Goal: Book appointment/travel/reservation

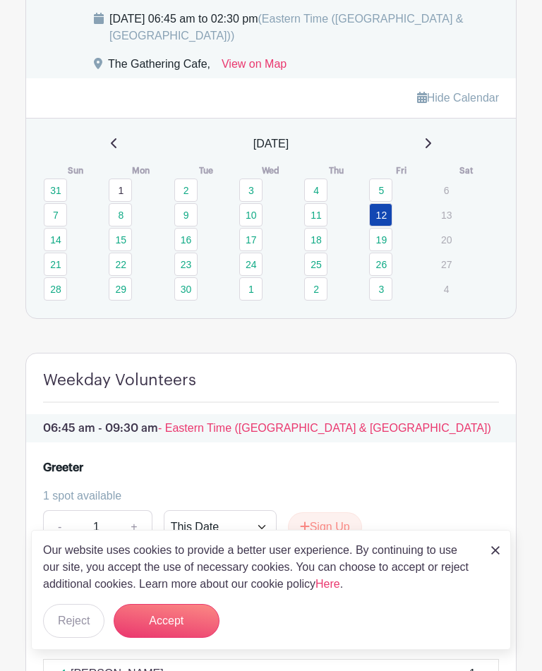
scroll to position [992, 0]
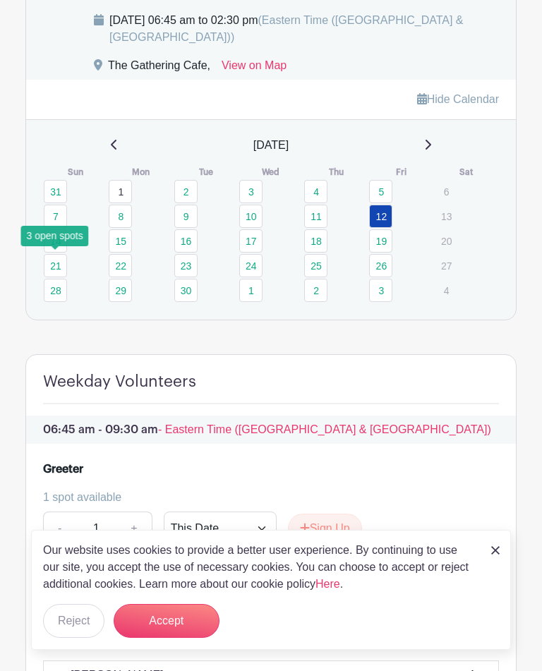
click at [49, 252] on link "14" at bounding box center [55, 240] width 23 height 23
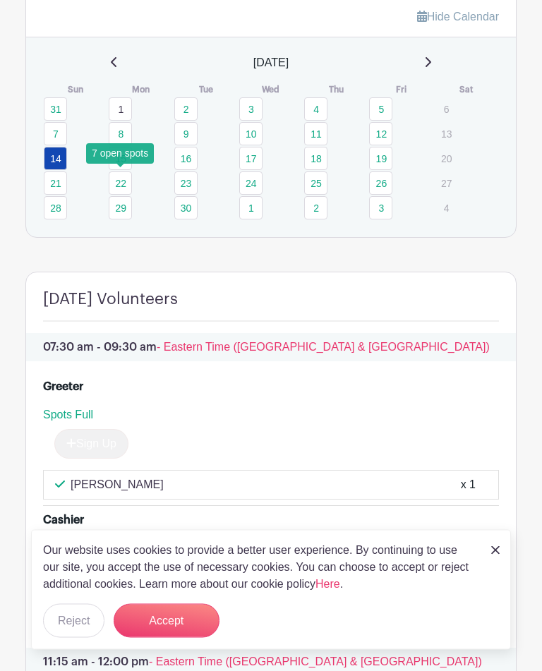
scroll to position [1075, 0]
click at [121, 170] on link "15" at bounding box center [120, 158] width 23 height 23
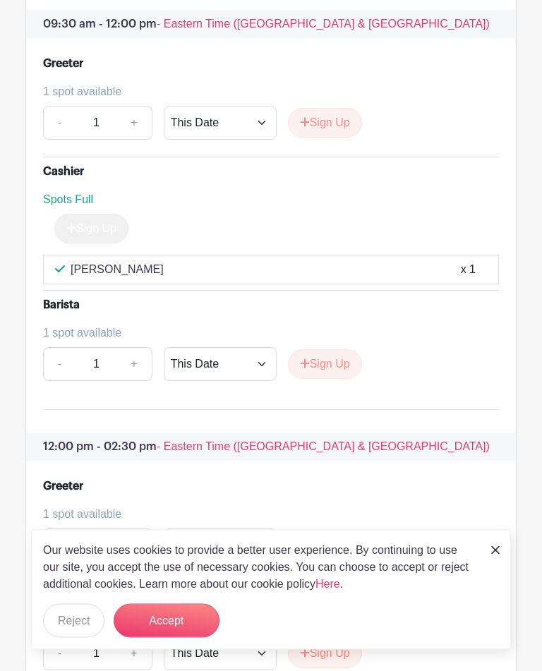
scroll to position [1819, 0]
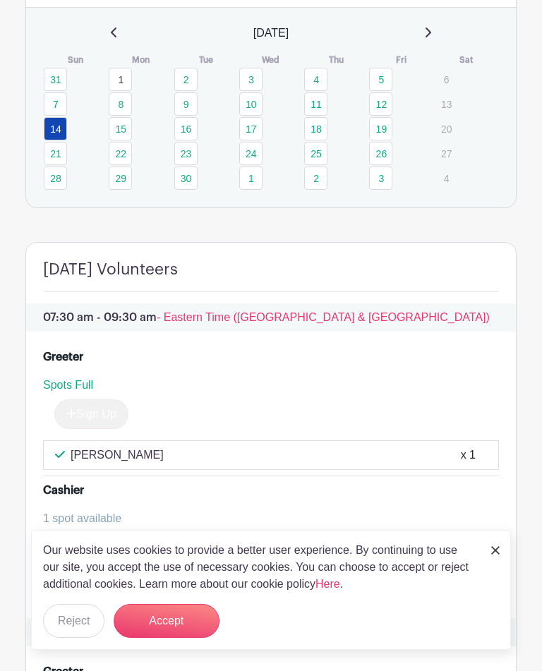
scroll to position [1103, 0]
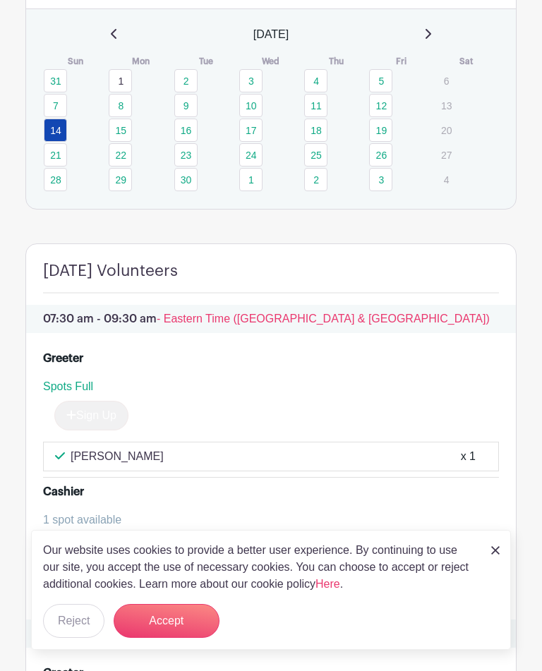
click at [184, 142] on link "16" at bounding box center [185, 129] width 23 height 23
click at [253, 142] on link "17" at bounding box center [250, 129] width 23 height 23
click at [319, 142] on link "18" at bounding box center [315, 129] width 23 height 23
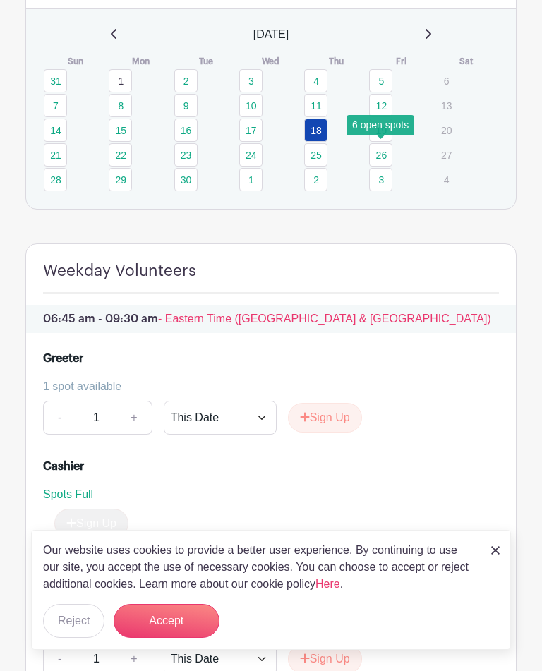
click at [380, 142] on link "19" at bounding box center [380, 129] width 23 height 23
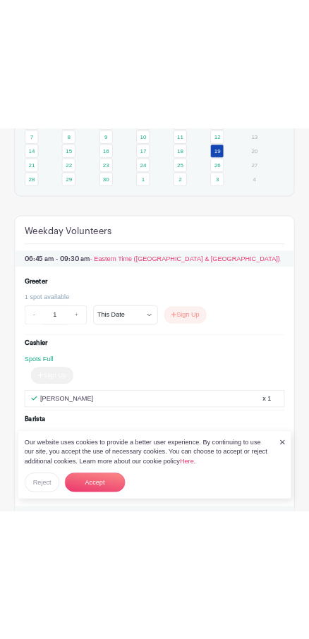
scroll to position [1390, 0]
